Goal: Task Accomplishment & Management: Complete application form

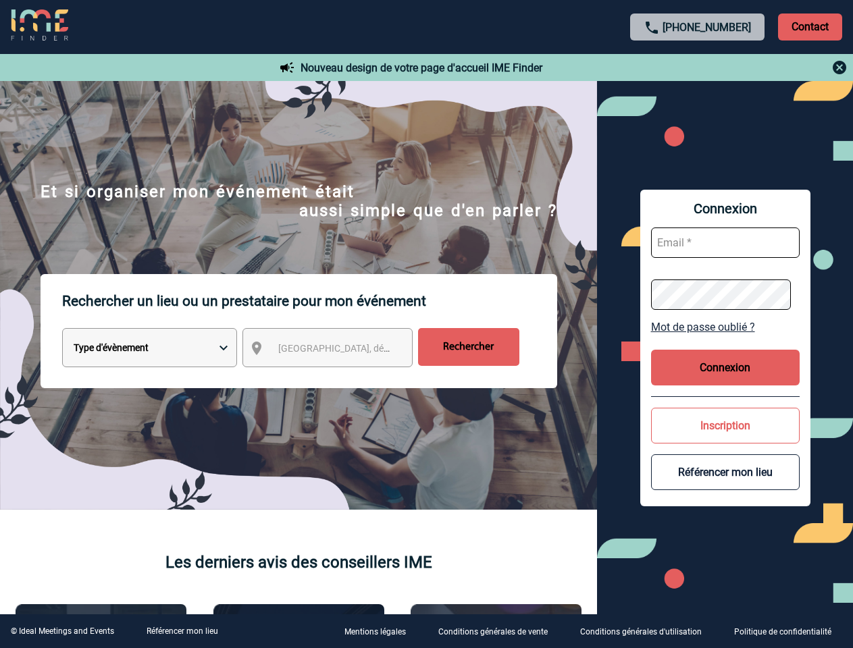
click at [426, 324] on p "Rechercher un lieu ou un prestataire pour mon événement" at bounding box center [309, 301] width 495 height 54
click at [810, 26] on p "Contact" at bounding box center [810, 27] width 64 height 27
click at [697, 68] on div at bounding box center [698, 67] width 300 height 16
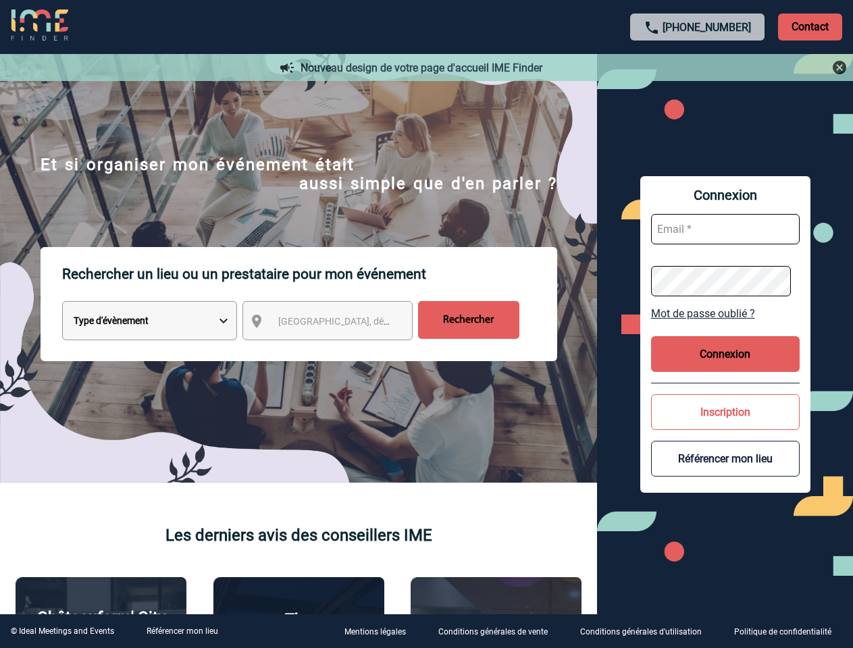
click at [340, 350] on div at bounding box center [414, 314] width 828 height 629
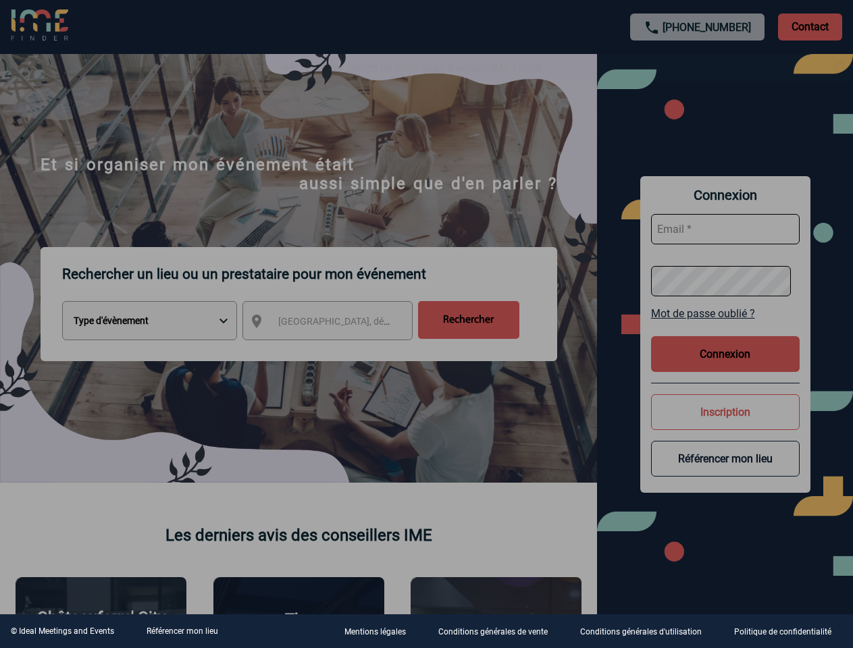
click at [725, 327] on div at bounding box center [426, 324] width 853 height 648
click at [725, 367] on div at bounding box center [426, 324] width 853 height 648
click at [725, 425] on div at bounding box center [426, 324] width 853 height 648
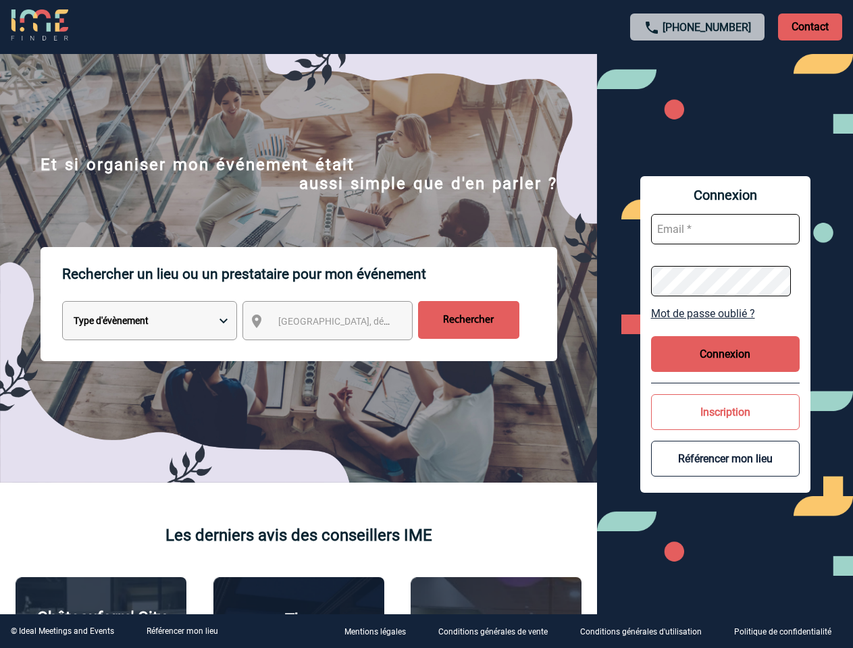
click at [725, 472] on button "Référencer mon lieu" at bounding box center [725, 459] width 149 height 36
click at [182, 631] on link "Référencer mon lieu" at bounding box center [183, 631] width 72 height 9
